Goal: Answer question/provide support: Share knowledge or assist other users

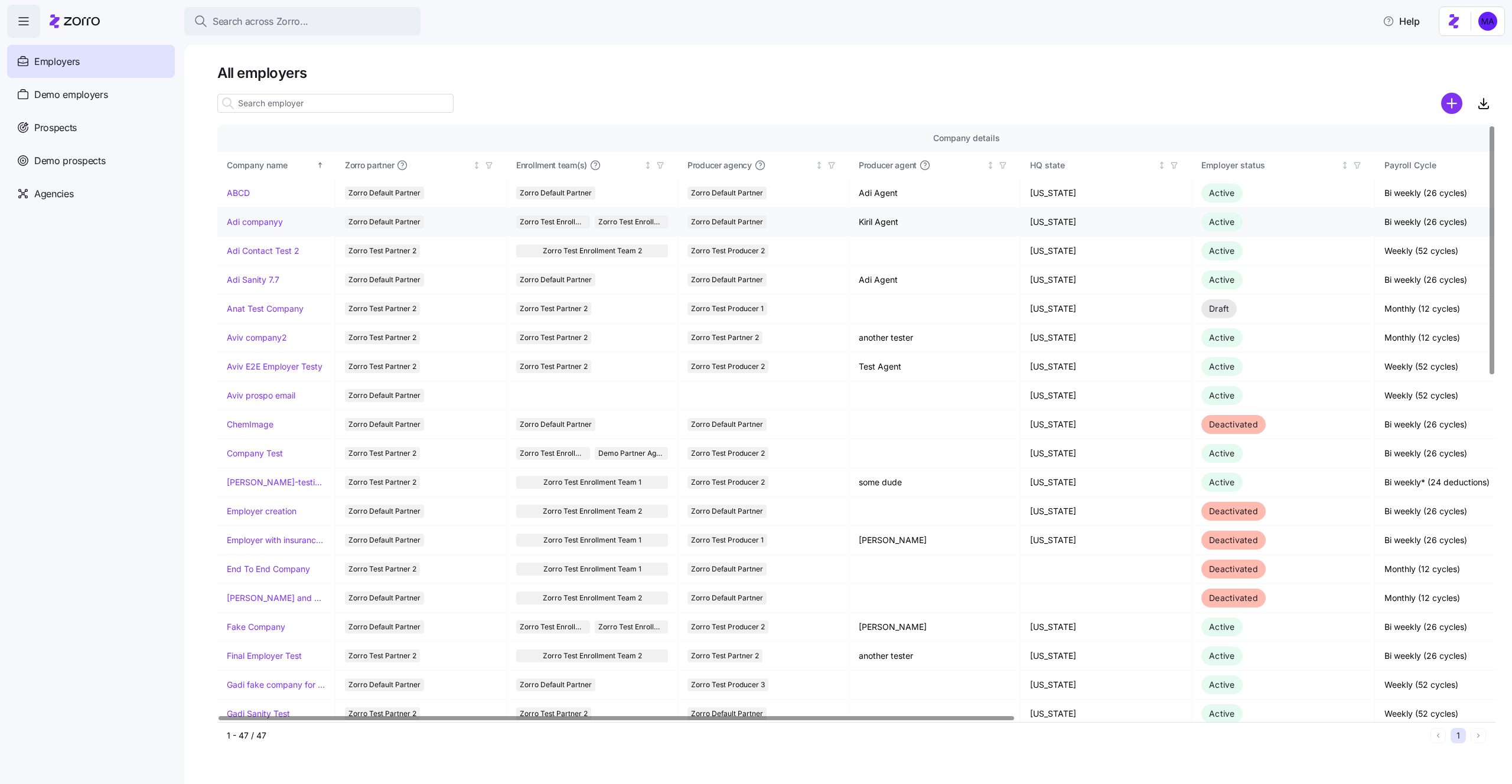
click at [252, 226] on link "Adi companyy" at bounding box center [254, 222] width 56 height 12
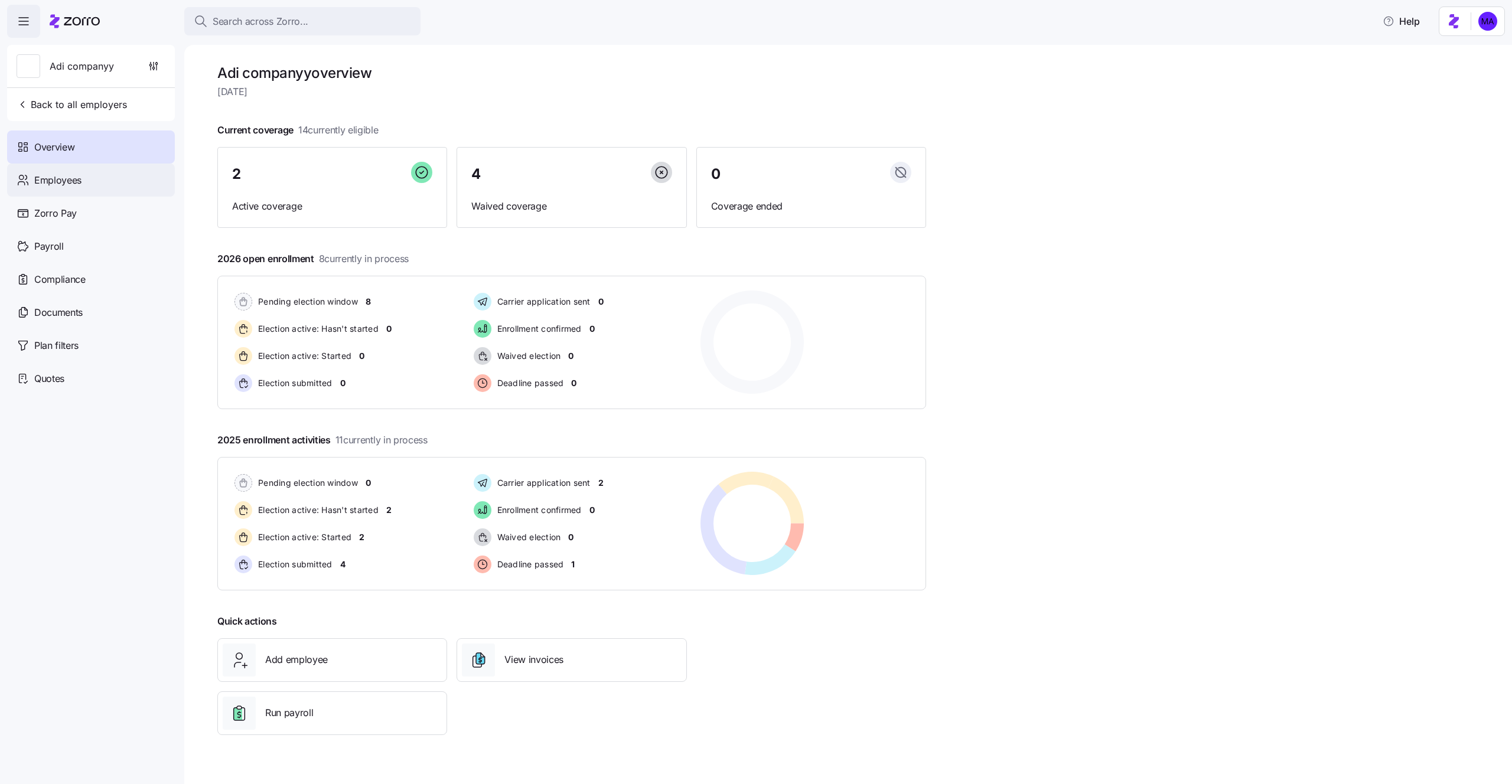
click at [99, 179] on div "Employees" at bounding box center [91, 180] width 168 height 33
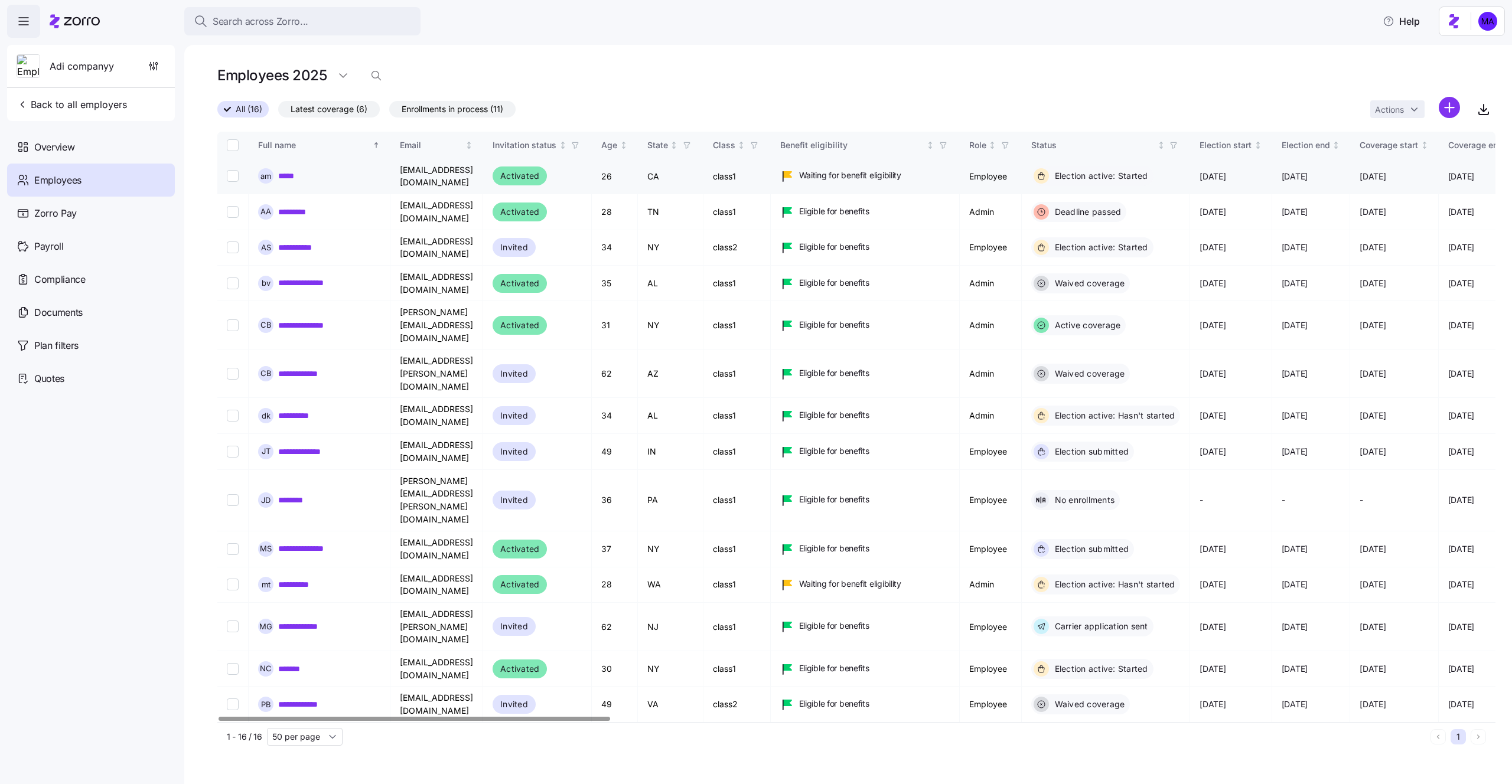
click at [233, 178] on input "Select record 1" at bounding box center [233, 176] width 12 height 12
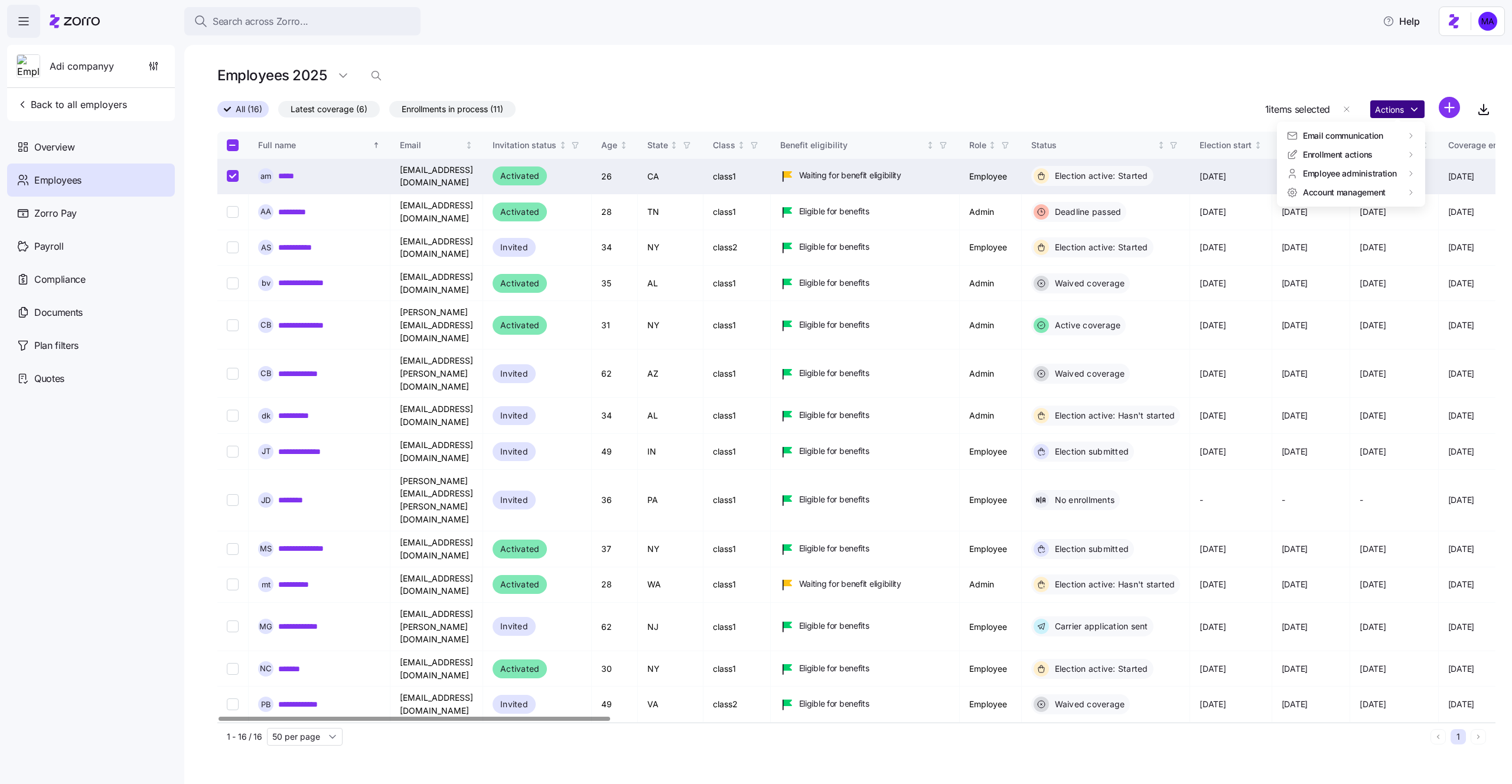
click at [1399, 111] on html "Search across Zorro... Help Adi companyy Back to all employers Overview Employe…" at bounding box center [756, 389] width 1512 height 777
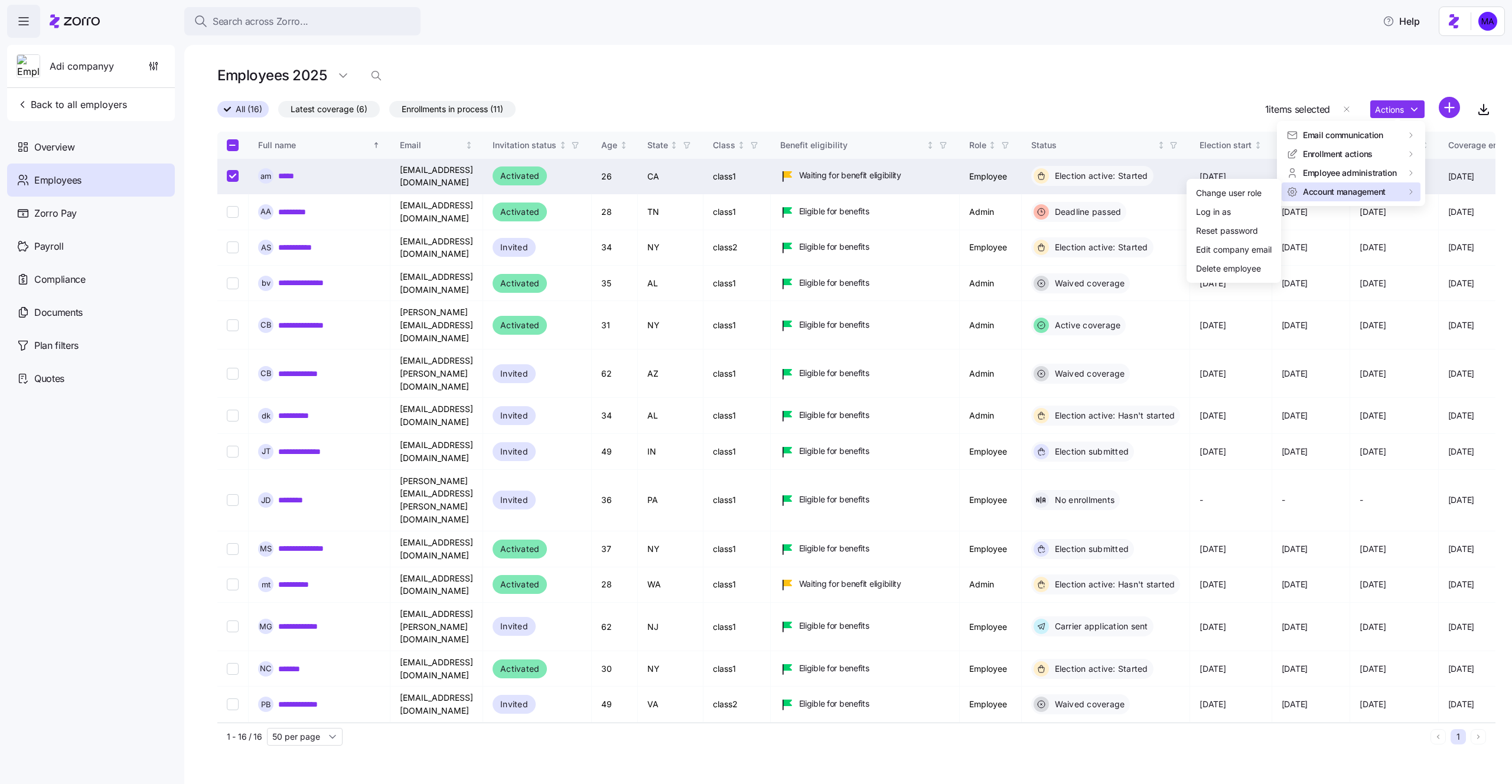
click at [1321, 188] on span "Account management" at bounding box center [1345, 192] width 82 height 12
click at [1236, 215] on div "Log in as" at bounding box center [1234, 212] width 85 height 19
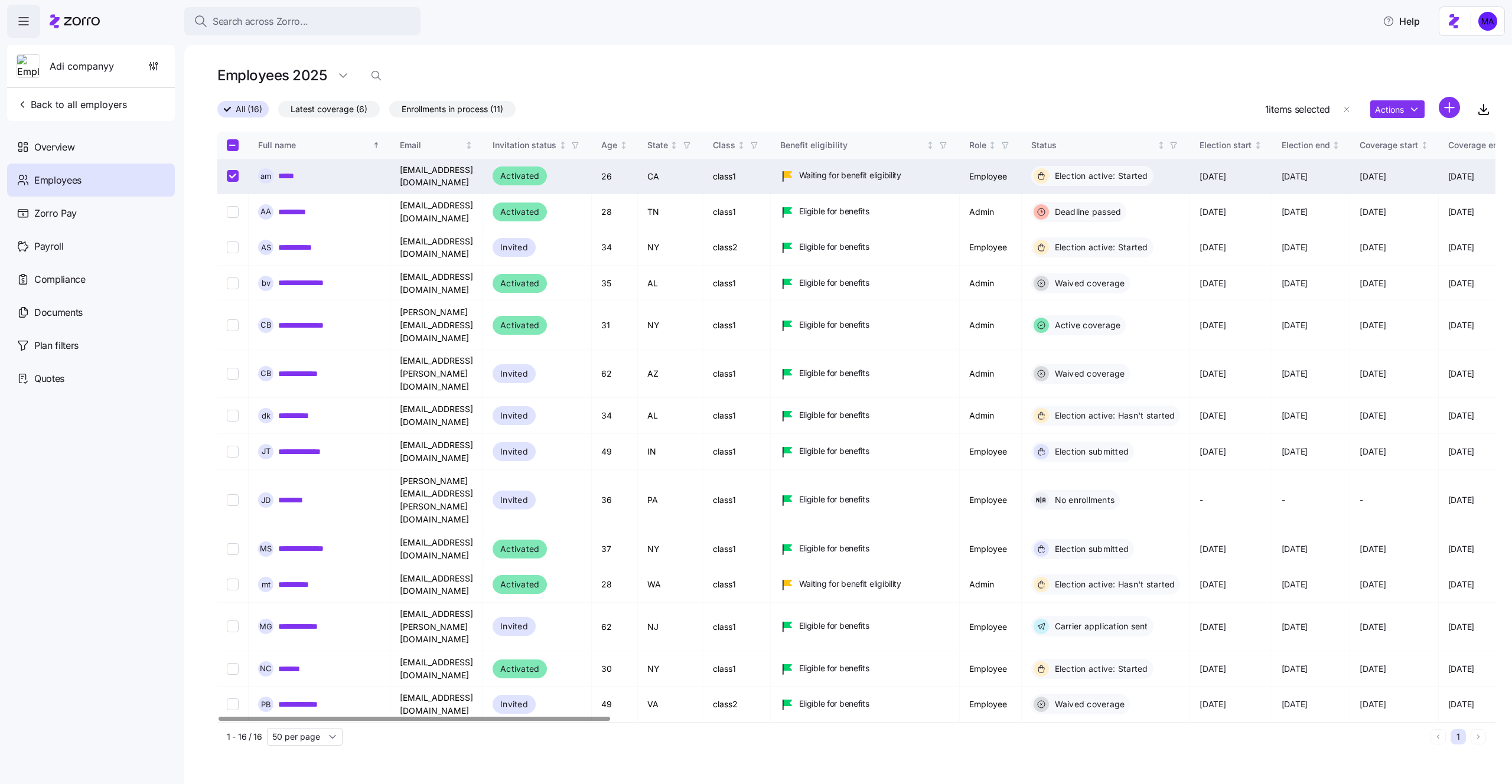
click at [602, 87] on div "Employees 2025" at bounding box center [856, 75] width 1279 height 24
click at [209, 113] on div "**********" at bounding box center [849, 414] width 1328 height 739
click at [233, 176] on input "Select record 1" at bounding box center [233, 176] width 12 height 12
checkbox input "false"
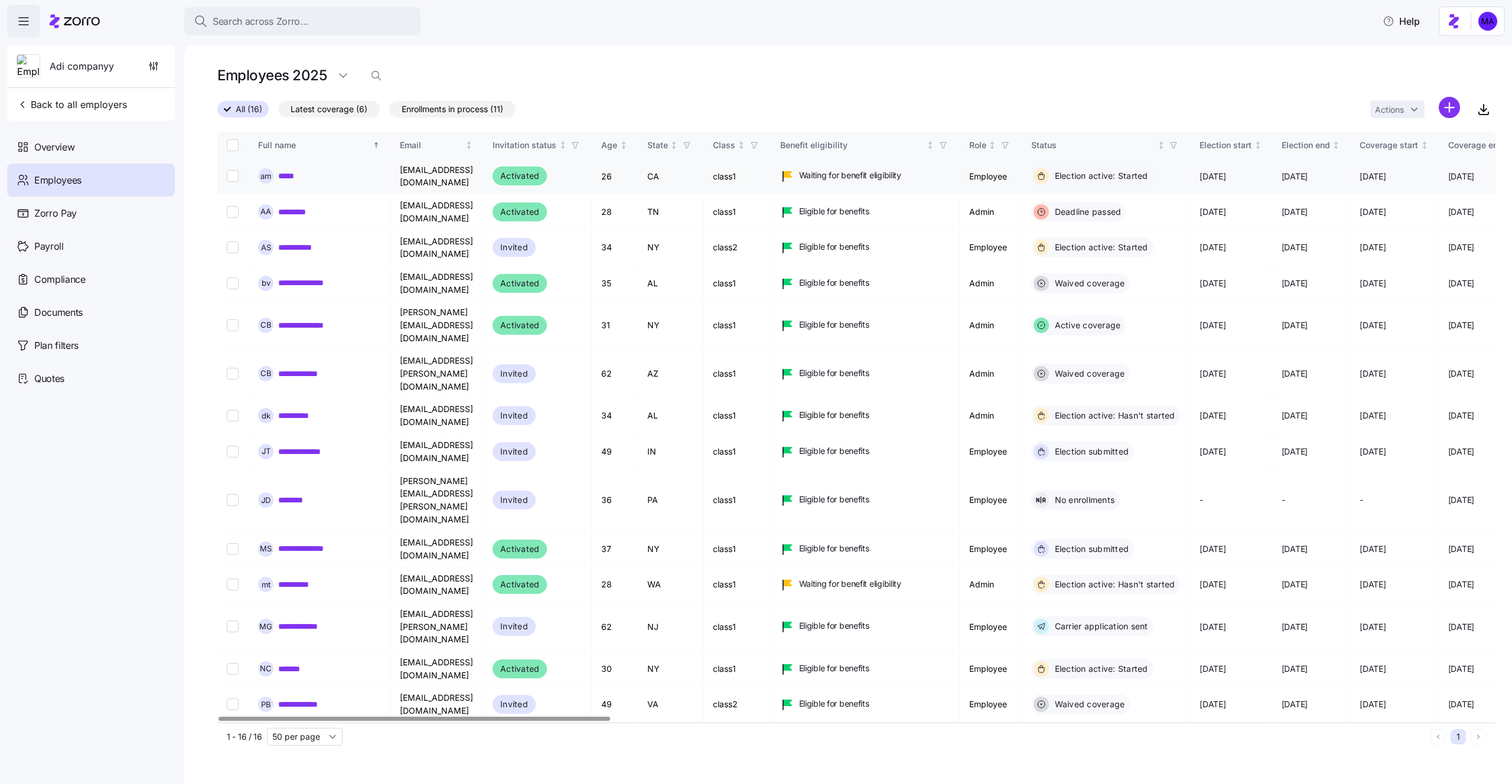
click at [293, 178] on link "*****" at bounding box center [288, 176] width 21 height 12
